Goal: Communication & Community: Answer question/provide support

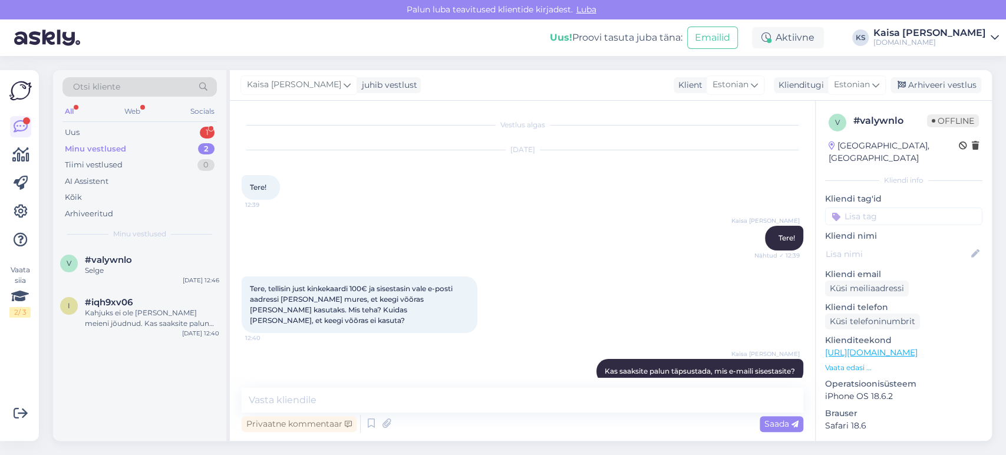
scroll to position [486, 0]
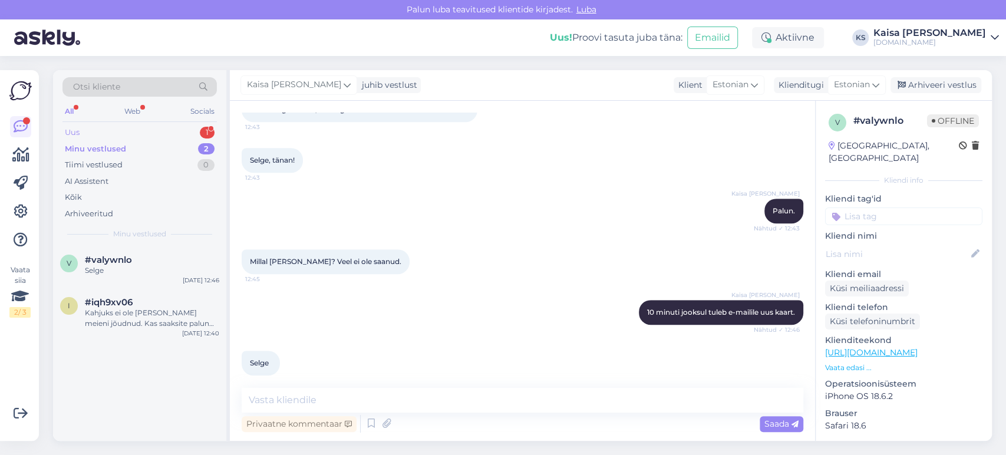
click at [199, 131] on div "Uus 1" at bounding box center [139, 132] width 154 height 17
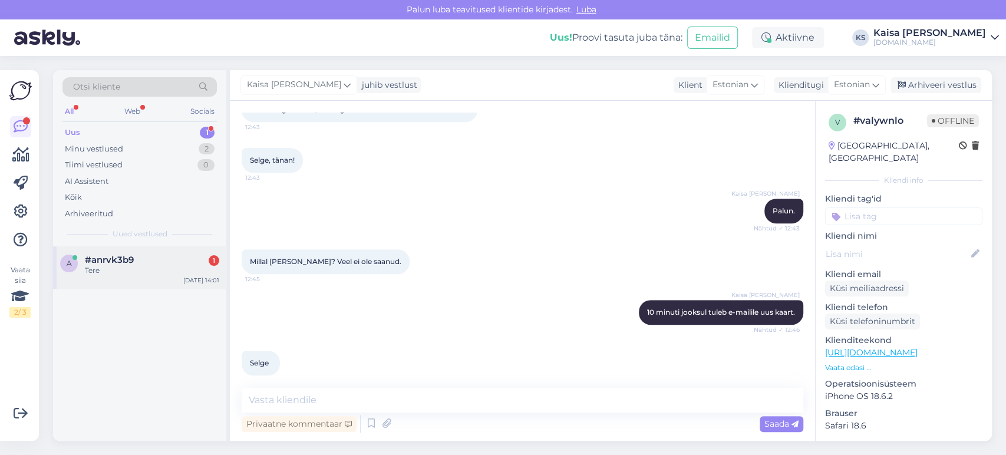
click at [123, 271] on div "Tere" at bounding box center [152, 270] width 134 height 11
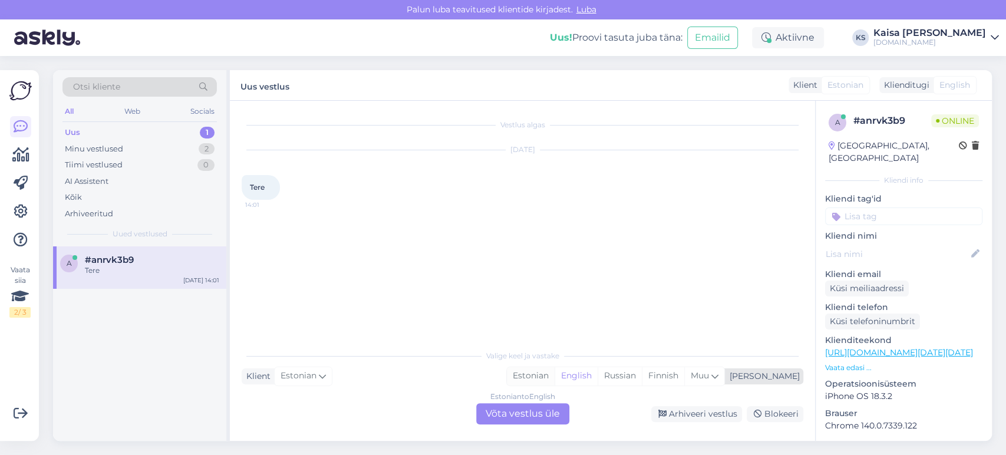
click at [555, 380] on div "Estonian" at bounding box center [531, 376] width 48 height 18
click at [542, 409] on div "Estonian to Estonian Võta vestlus üle" at bounding box center [522, 413] width 93 height 21
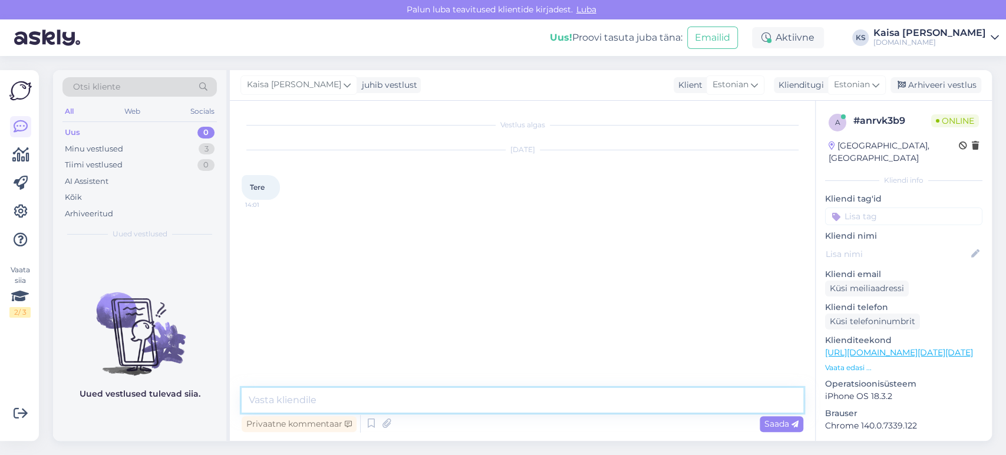
click at [542, 406] on textarea at bounding box center [523, 400] width 562 height 25
type textarea "Tere"
click at [863, 362] on p "Vaata edasi ..." at bounding box center [903, 367] width 157 height 11
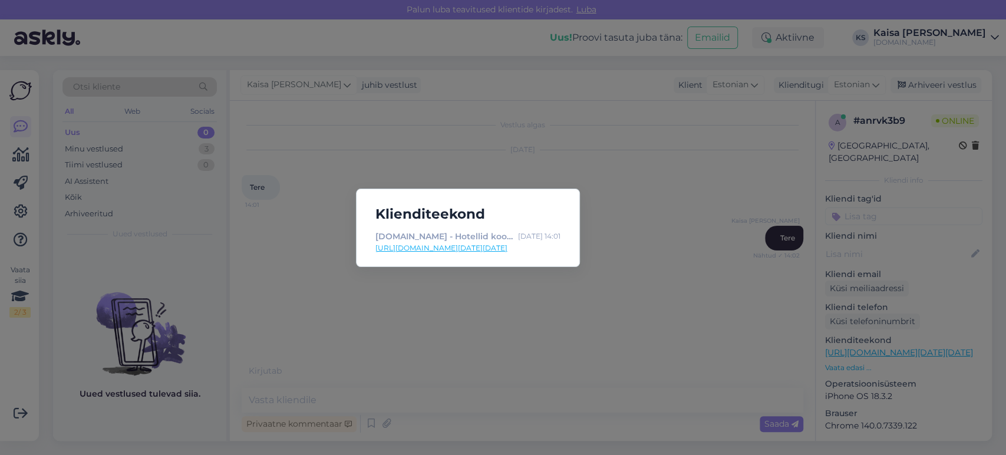
click at [512, 245] on link "[URL][DOMAIN_NAME][DATE][DATE]" at bounding box center [467, 248] width 185 height 11
click at [342, 155] on div "Klienditeekond [DOMAIN_NAME] - Hotellid koos võluvate lisavõimalustega [DATE] 1…" at bounding box center [503, 227] width 1006 height 455
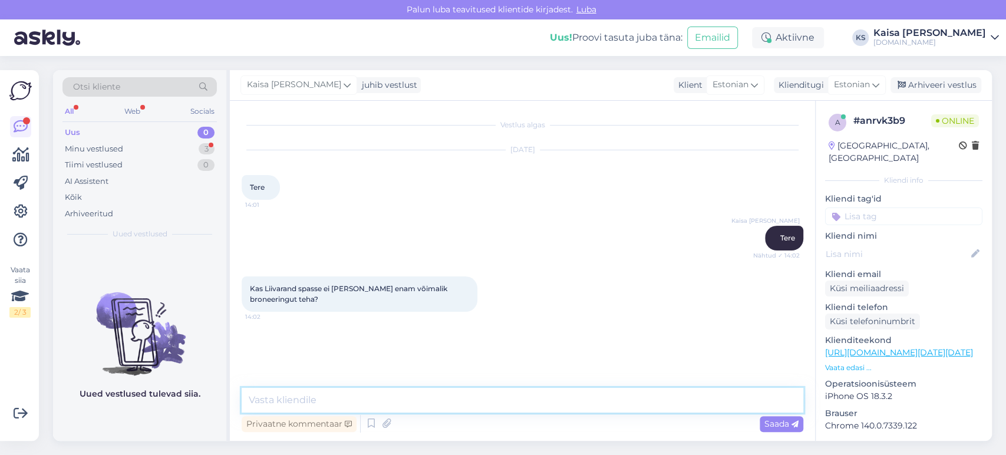
click at [443, 403] on textarea at bounding box center [523, 400] width 562 height 25
click at [327, 400] on textarea "Paraku on hotell välja müüdud." at bounding box center [523, 400] width 562 height 25
click at [490, 404] on textarea "Paraku on hotell tänaseks välja müüdud." at bounding box center [523, 400] width 562 height 25
type textarea "Paraku on hotell tänaseks välja müüdud."
click at [509, 399] on textarea "Paraku on hotell tänaseks välja müüdud." at bounding box center [523, 400] width 562 height 25
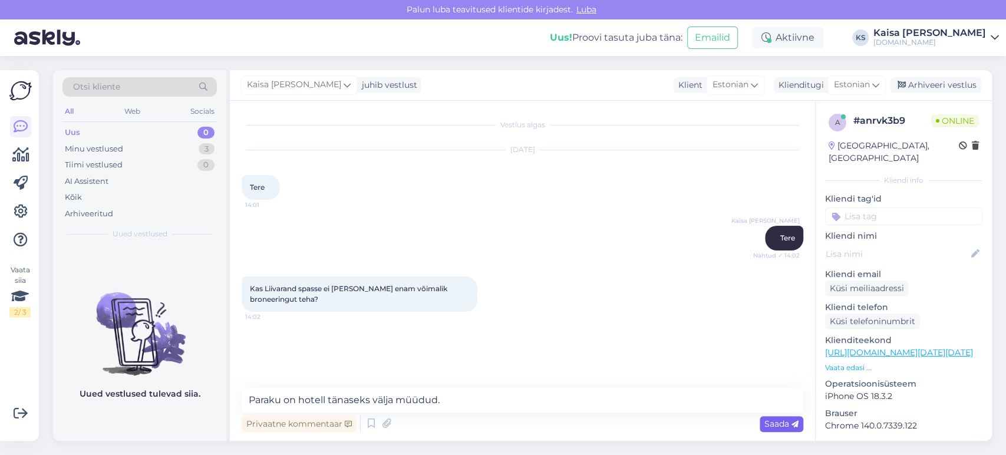
click at [782, 423] on span "Saada" at bounding box center [781, 423] width 34 height 11
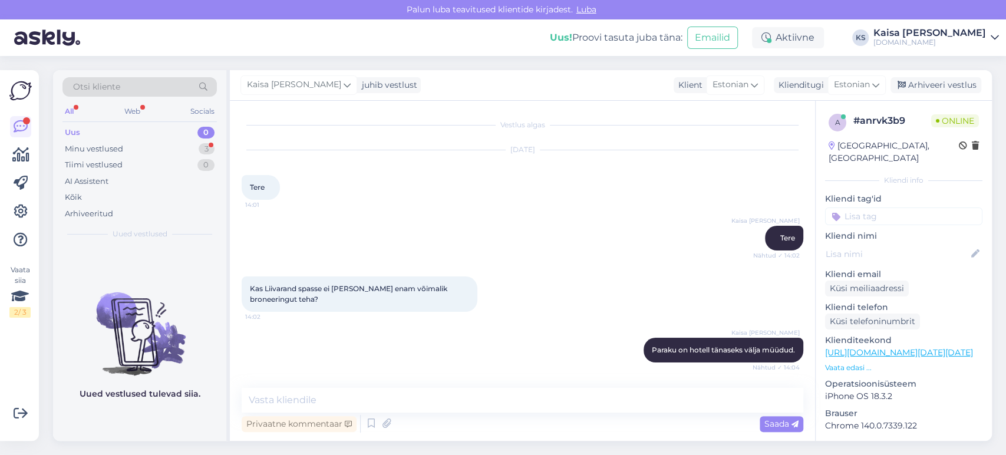
scroll to position [59, 0]
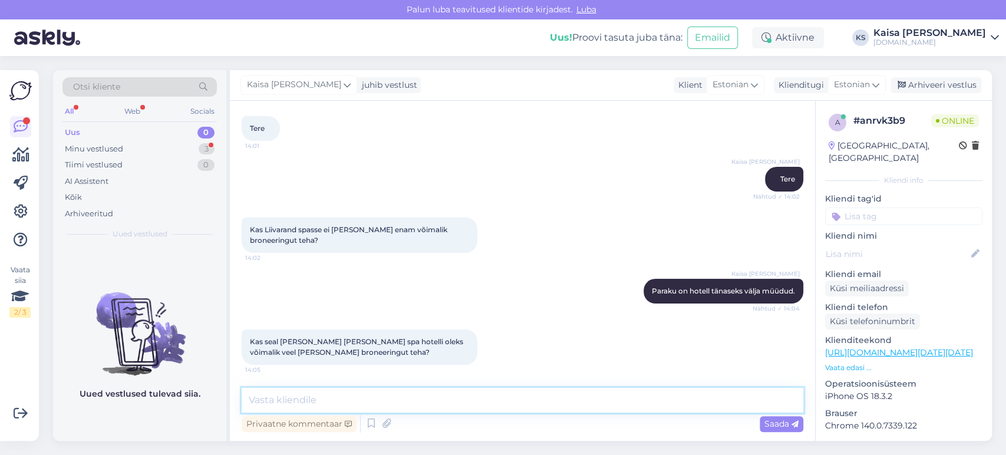
click at [451, 396] on textarea at bounding box center [523, 400] width 562 height 25
paste textarea "[URL][DOMAIN_NAME][DATE][DATE][GEOGRAPHIC_DATA]"
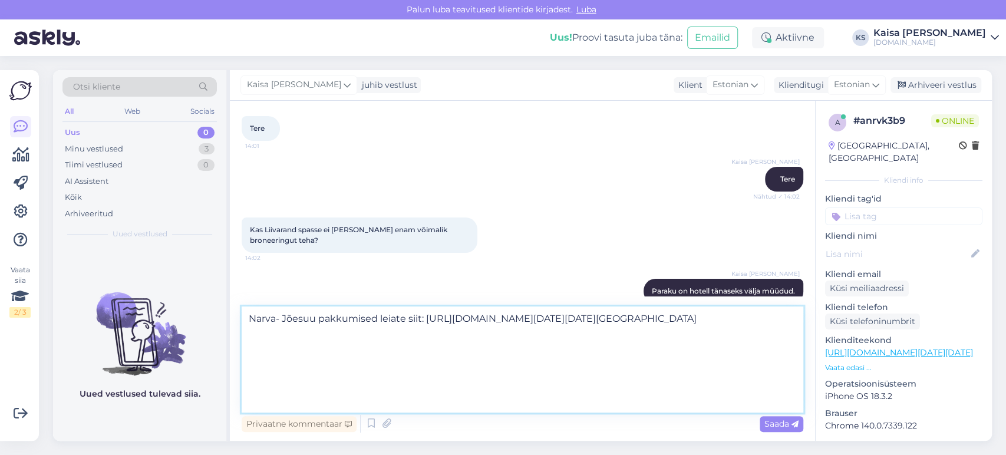
scroll to position [88, 0]
type textarea "Narva- Jõesuu pakkumised leiate siit: [URL][DOMAIN_NAME][DATE][DATE][GEOGRAPHIC…"
click at [773, 428] on span "Saada" at bounding box center [781, 423] width 34 height 11
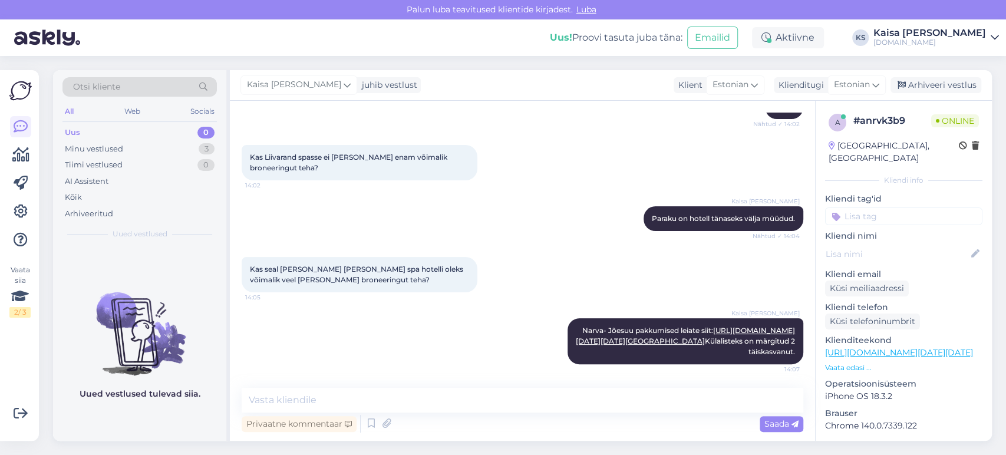
scroll to position [0, 0]
click at [155, 150] on div "Minu vestlused 3" at bounding box center [139, 149] width 154 height 17
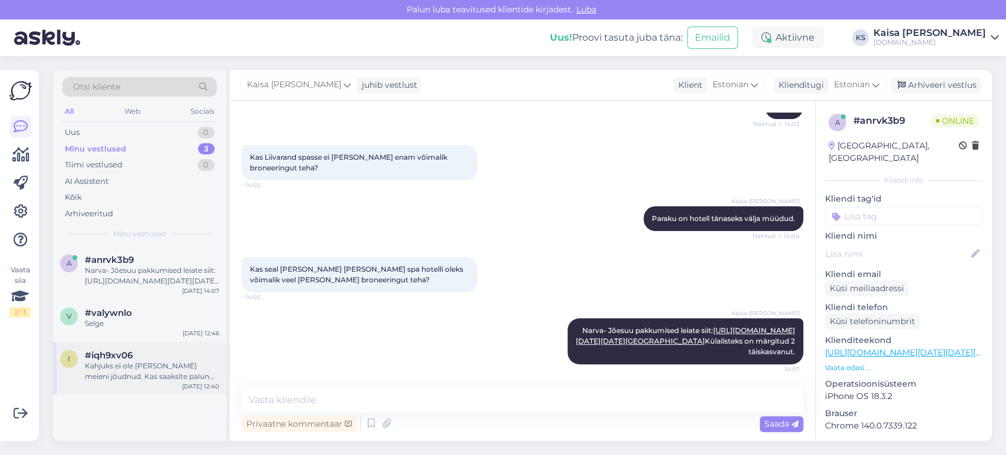
click at [126, 358] on span "#iqh9xv06" at bounding box center [109, 355] width 48 height 11
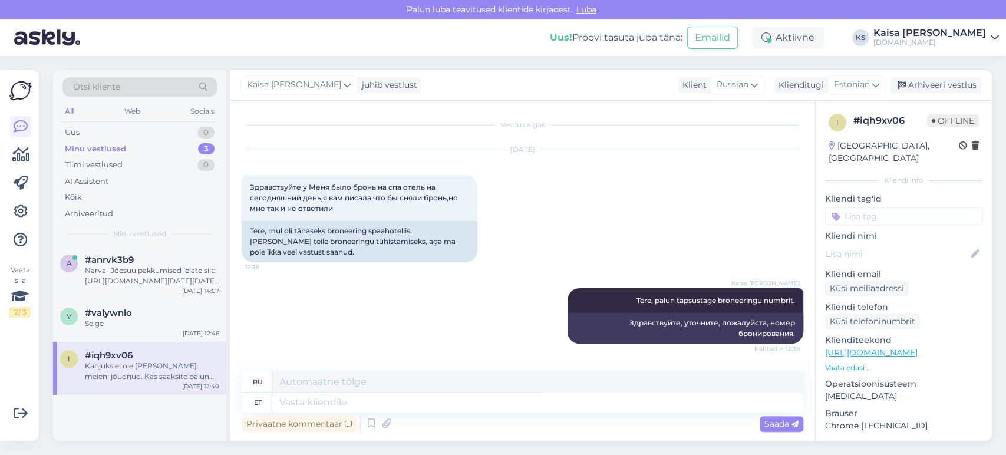
scroll to position [299, 0]
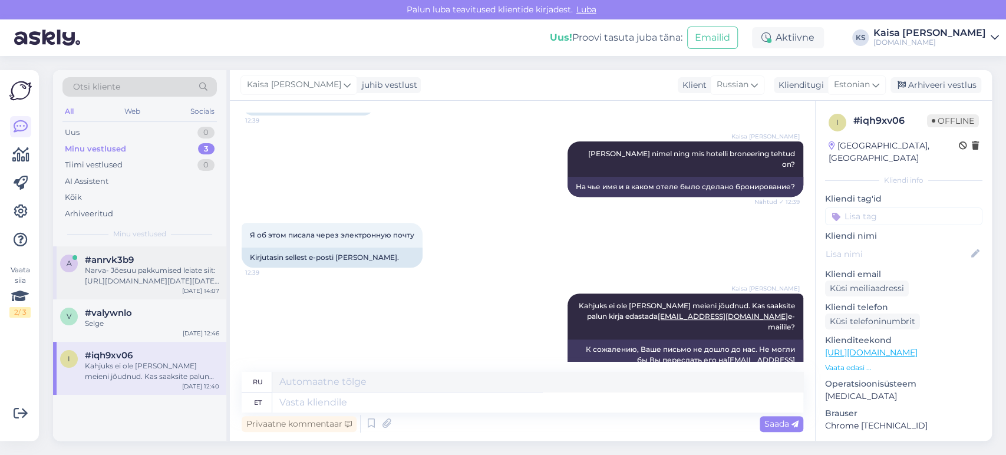
click at [130, 285] on div "Narva- Jõesuu pakkumised leiate siit: [URL][DOMAIN_NAME][DATE][DATE][GEOGRAPHIC…" at bounding box center [152, 275] width 134 height 21
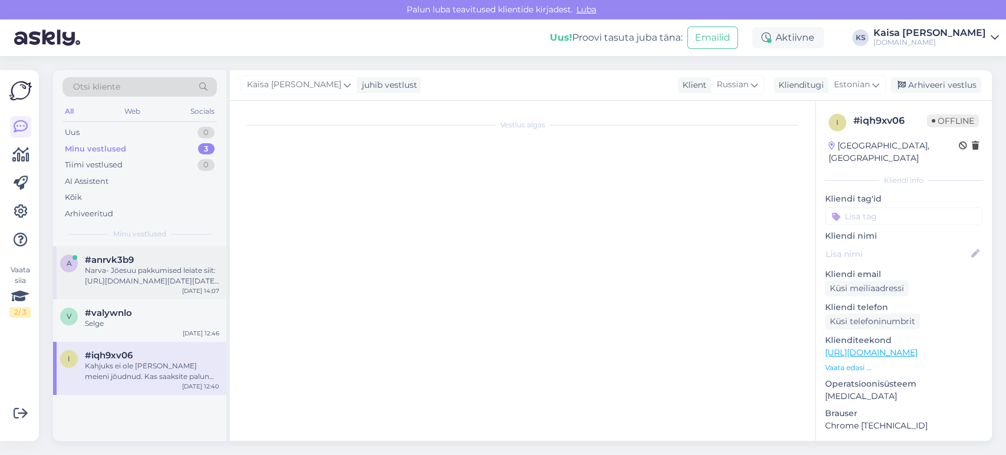
scroll to position [311, 0]
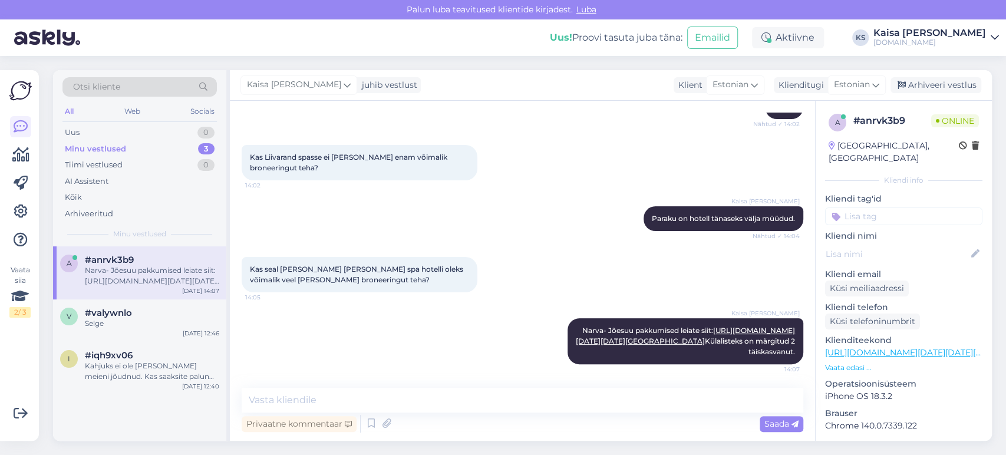
click at [375, 305] on div "[PERSON_NAME]- Jõesuu pakkumised leiate siit: [URL][DOMAIN_NAME][DATE][DATE][GE…" at bounding box center [523, 341] width 562 height 72
